Goal: Find specific page/section: Find specific page/section

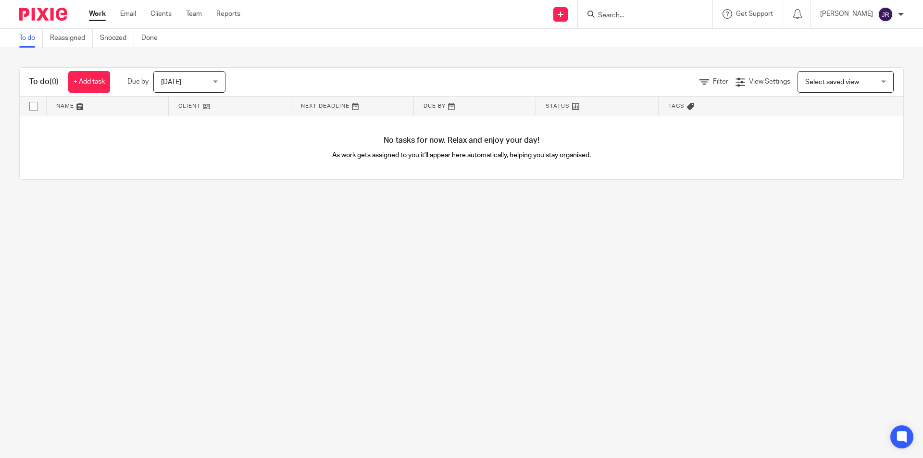
drag, startPoint x: 594, startPoint y: 2, endPoint x: 601, endPoint y: 9, distance: 9.5
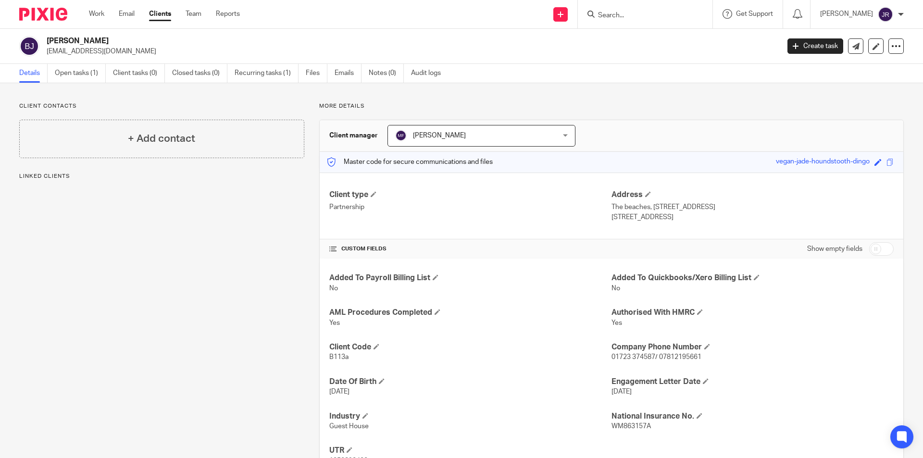
click at [644, 9] on form at bounding box center [648, 14] width 102 height 12
click at [667, 19] on input "Search" at bounding box center [640, 16] width 87 height 9
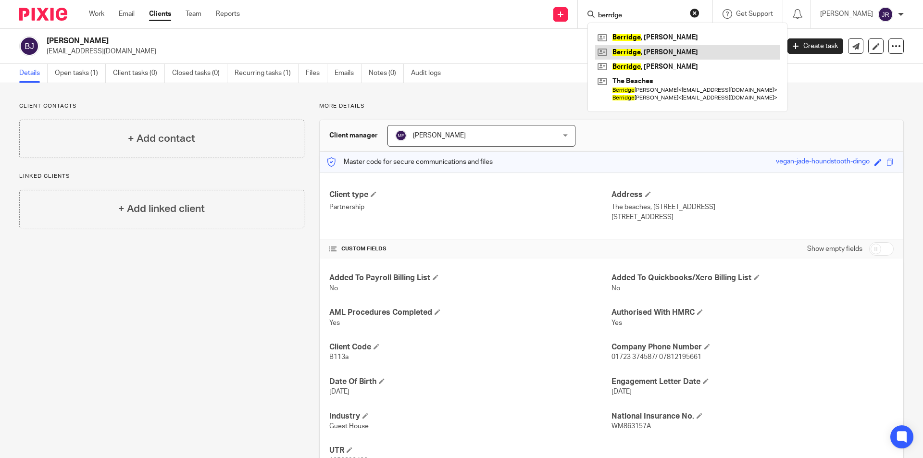
type input "berrdge"
click at [667, 56] on link at bounding box center [687, 52] width 185 height 14
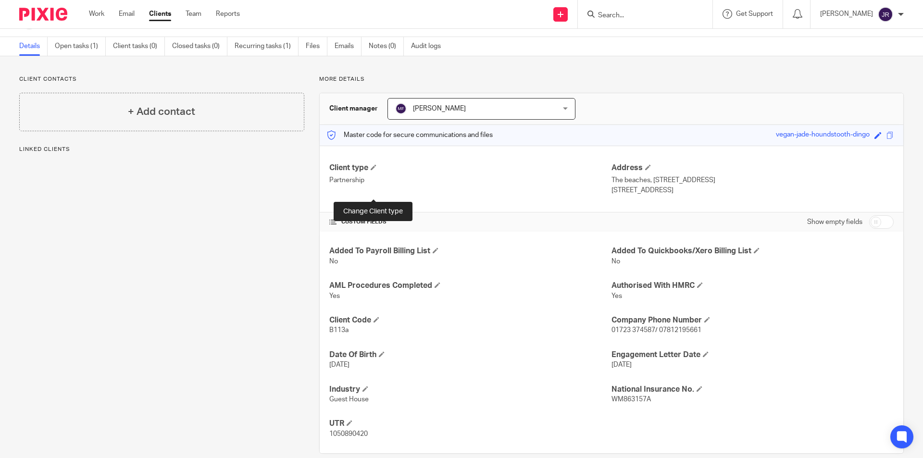
scroll to position [42, 0]
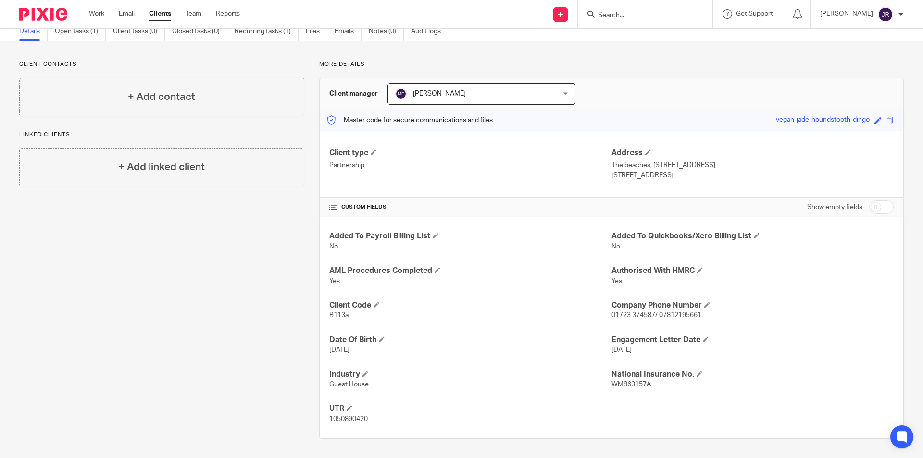
click at [653, 16] on input "Search" at bounding box center [640, 16] width 87 height 9
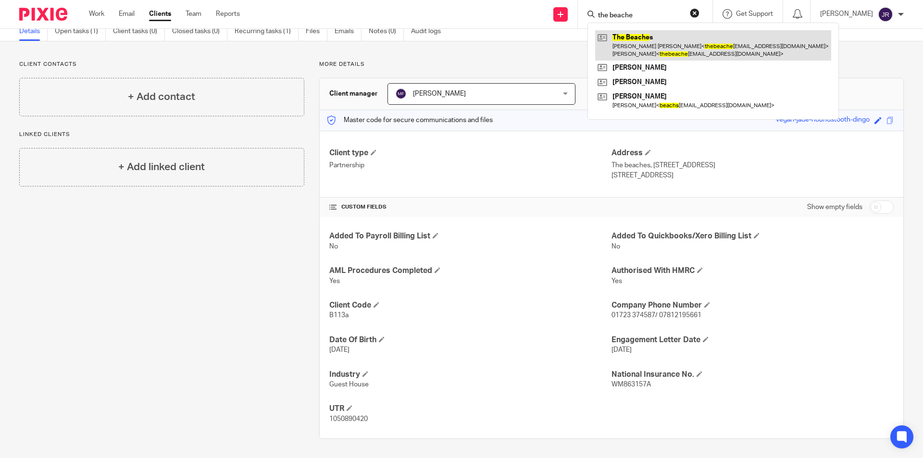
type input "the beache"
click at [674, 54] on link at bounding box center [713, 45] width 236 height 30
